Goal: Transaction & Acquisition: Book appointment/travel/reservation

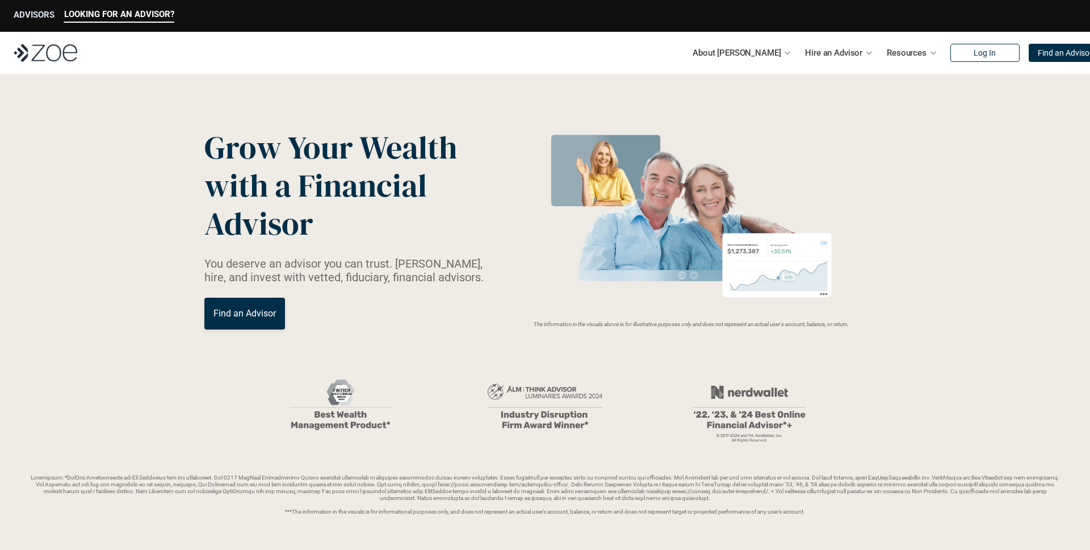
click at [42, 14] on p "ADVISORS" at bounding box center [34, 15] width 41 height 10
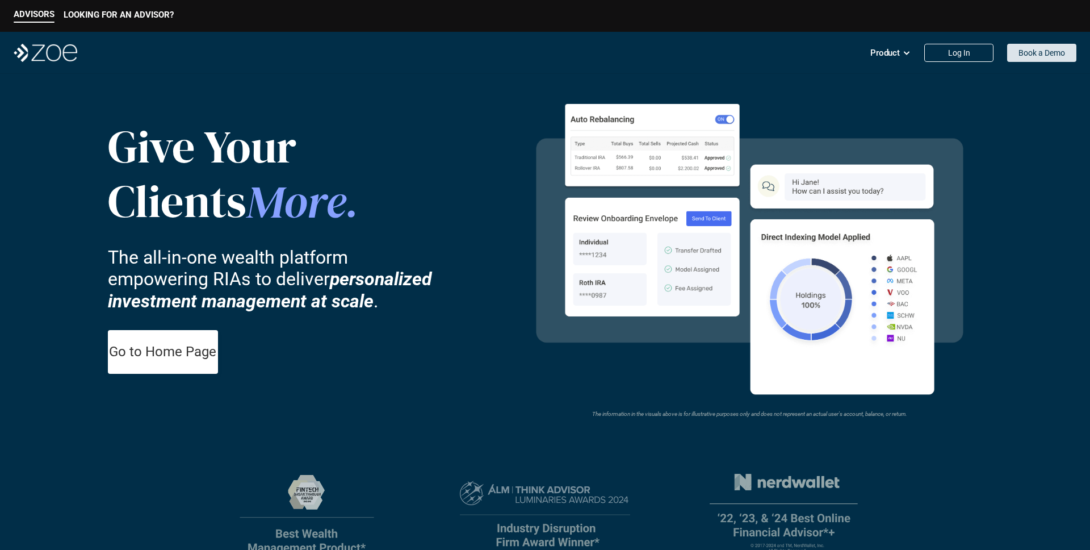
click at [1033, 56] on p "Book a Demo" at bounding box center [1041, 53] width 47 height 10
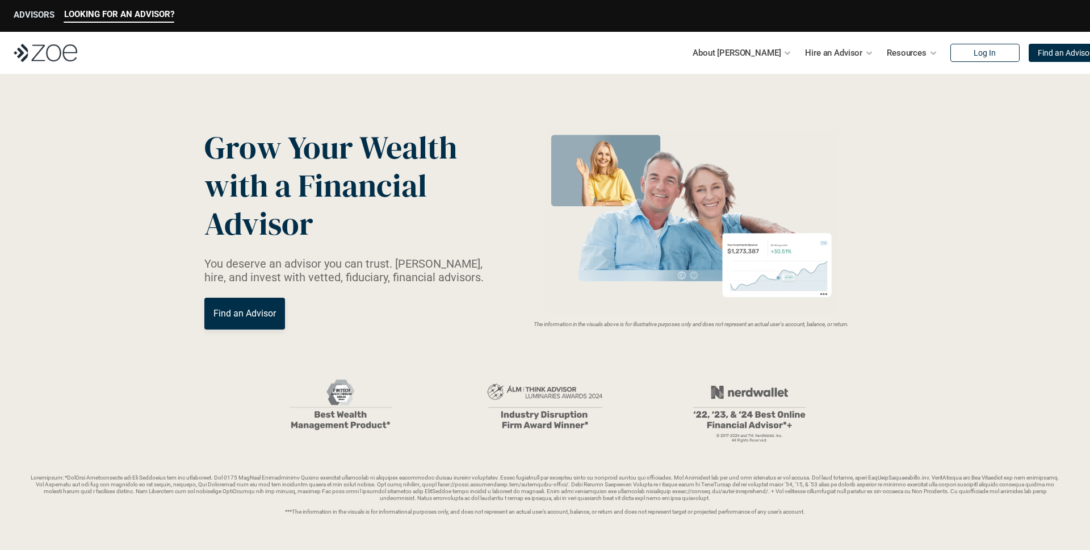
click at [43, 15] on p "ADVISORS" at bounding box center [34, 15] width 41 height 10
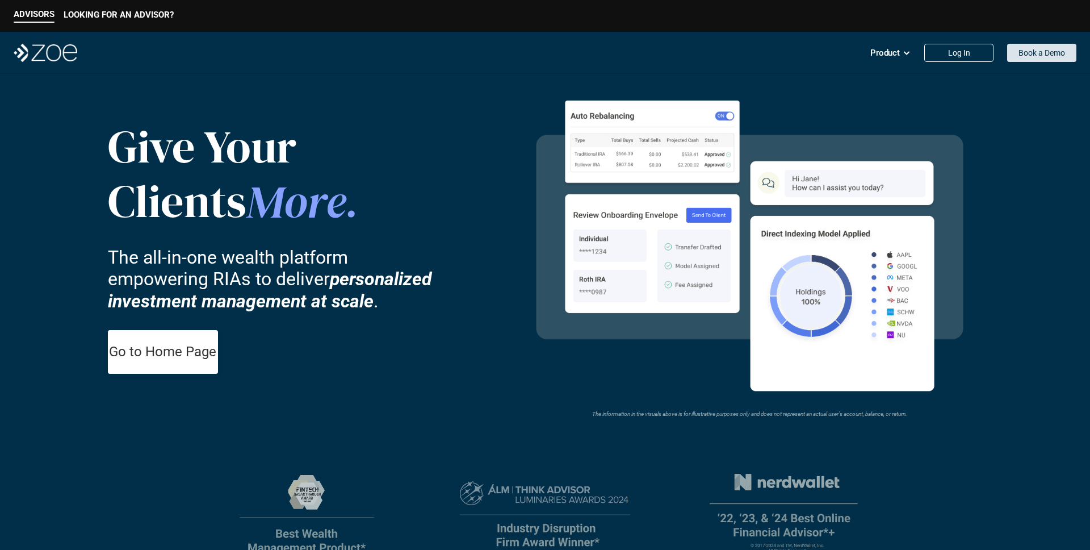
click at [1046, 49] on p "Book a Demo" at bounding box center [1041, 53] width 47 height 10
